Goal: Check status: Check status

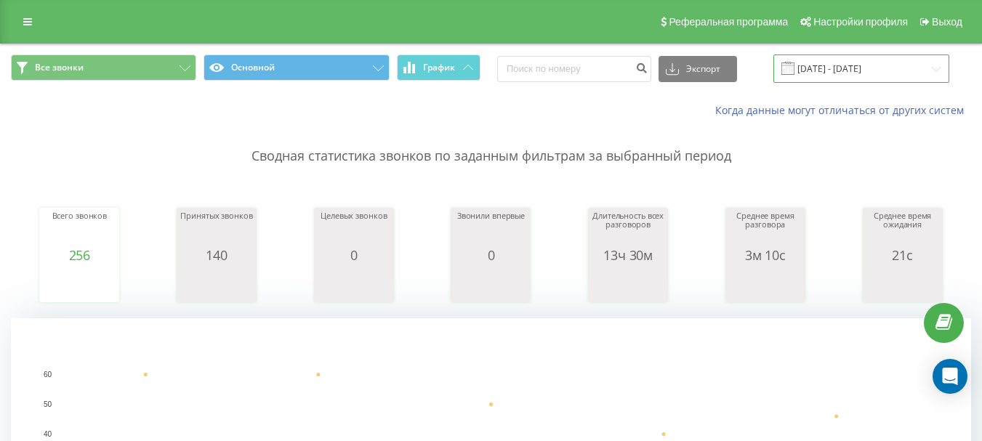
click at [821, 66] on input "[DATE] - [DATE]" at bounding box center [862, 69] width 176 height 28
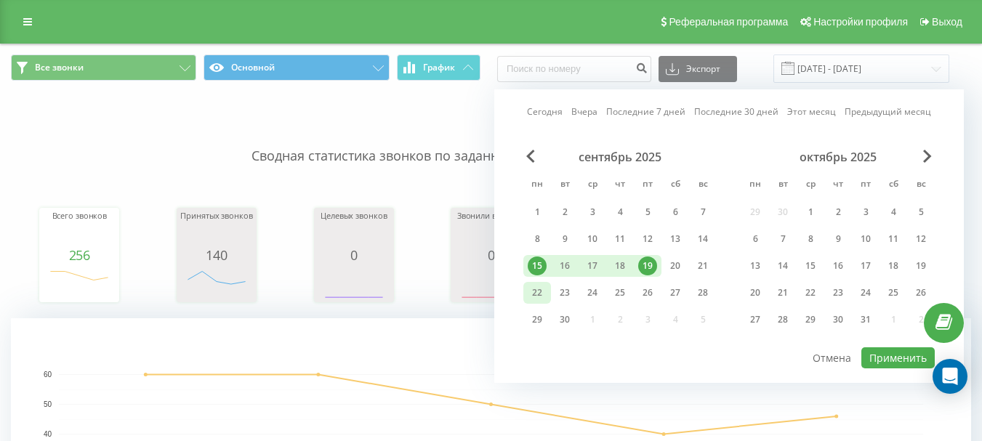
click at [531, 290] on div "22" at bounding box center [537, 293] width 19 height 19
click at [890, 352] on button "Применить" at bounding box center [897, 357] width 73 height 21
type input "[DATE] - [DATE]"
